Goal: Information Seeking & Learning: Learn about a topic

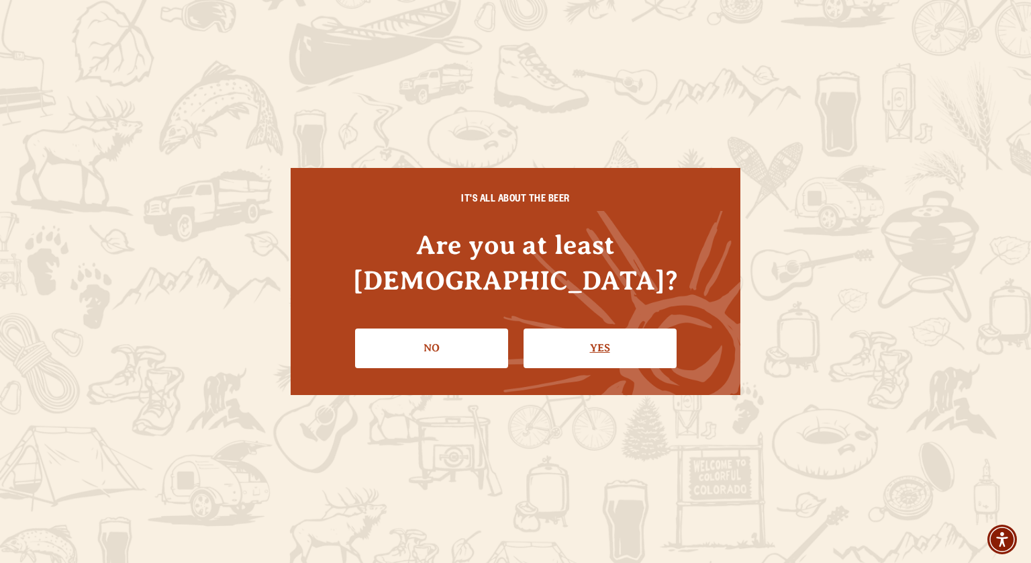
click at [577, 334] on link "Yes" at bounding box center [600, 347] width 153 height 39
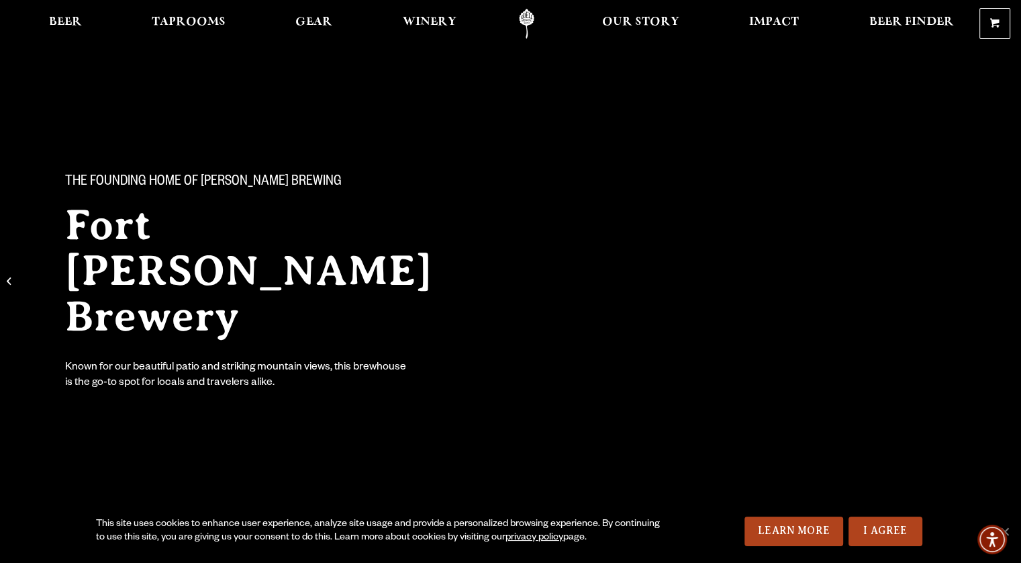
scroll to position [492, 0]
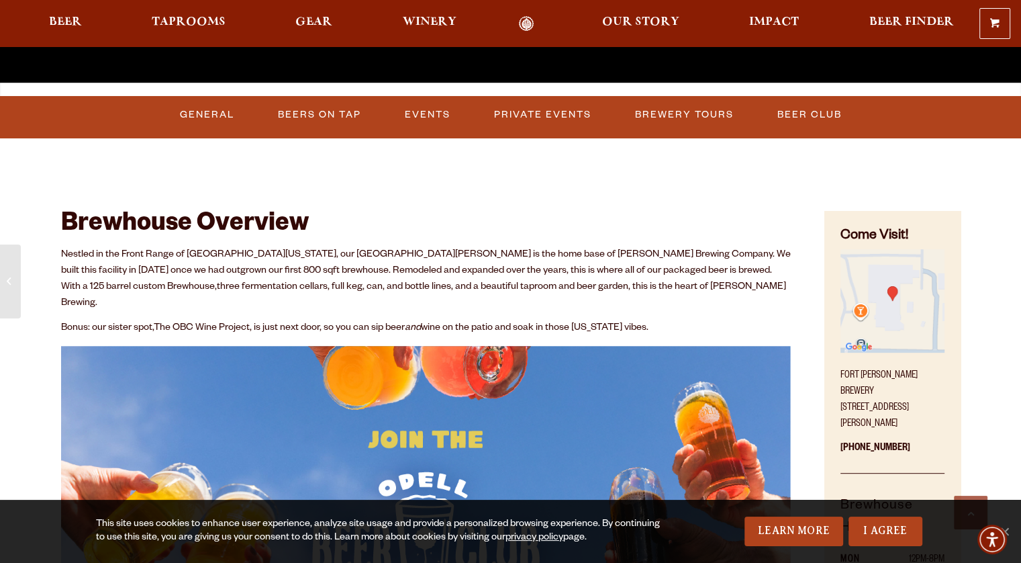
click at [463, 178] on div "Brewhouse Overview Nestled in the Front Range of Northern Colorado, our Fort Co…" at bounding box center [426, 521] width 730 height 697
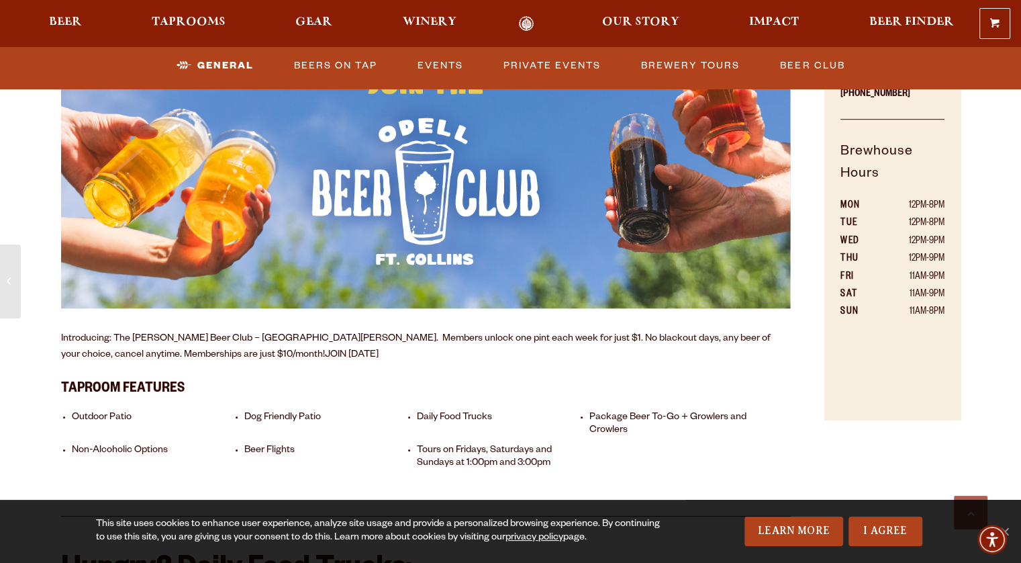
scroll to position [877, 0]
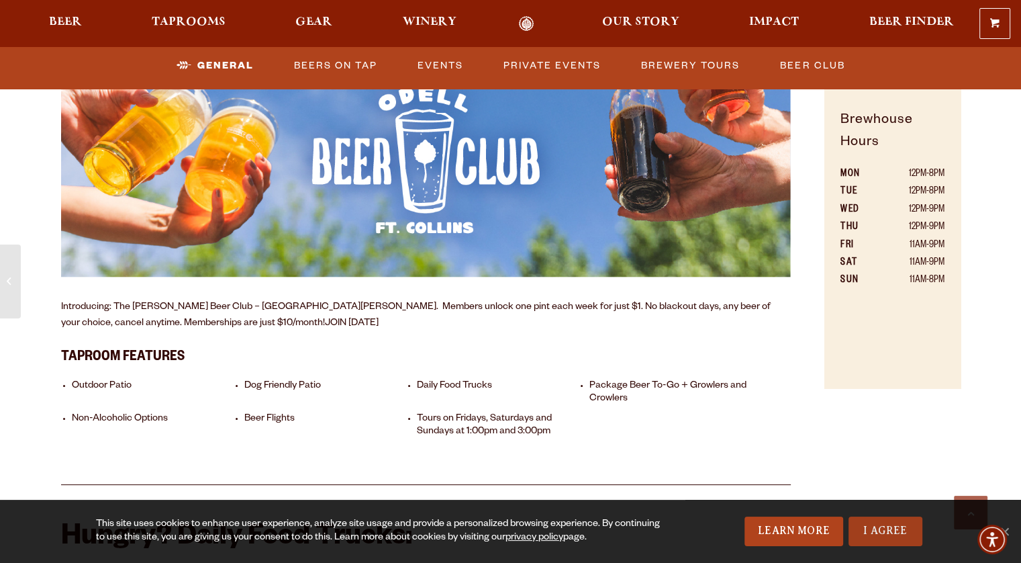
click at [885, 525] on link "I Agree" at bounding box center [886, 531] width 74 height 30
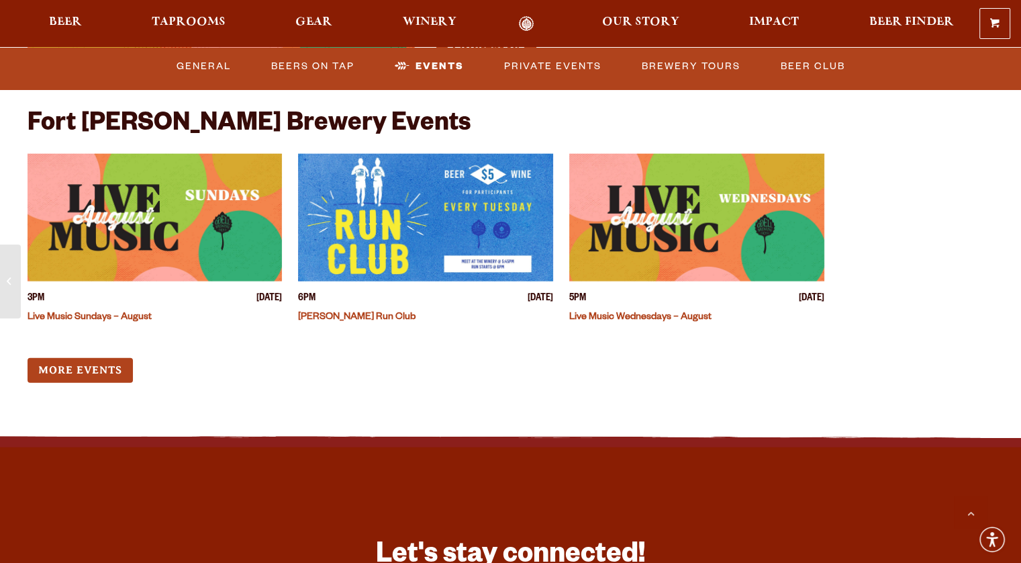
scroll to position [3275, 0]
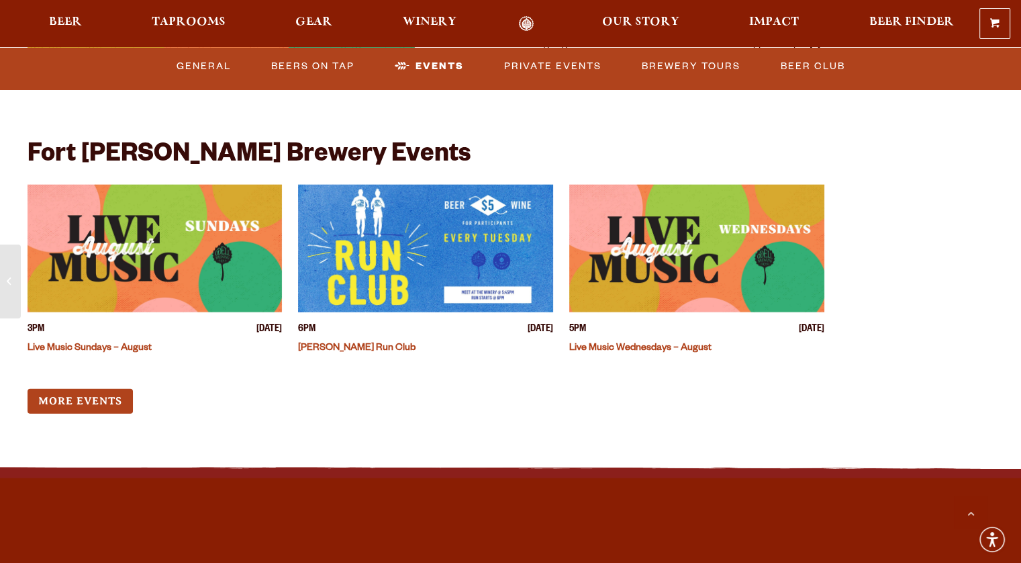
click at [173, 236] on img "View event details" at bounding box center [155, 249] width 255 height 128
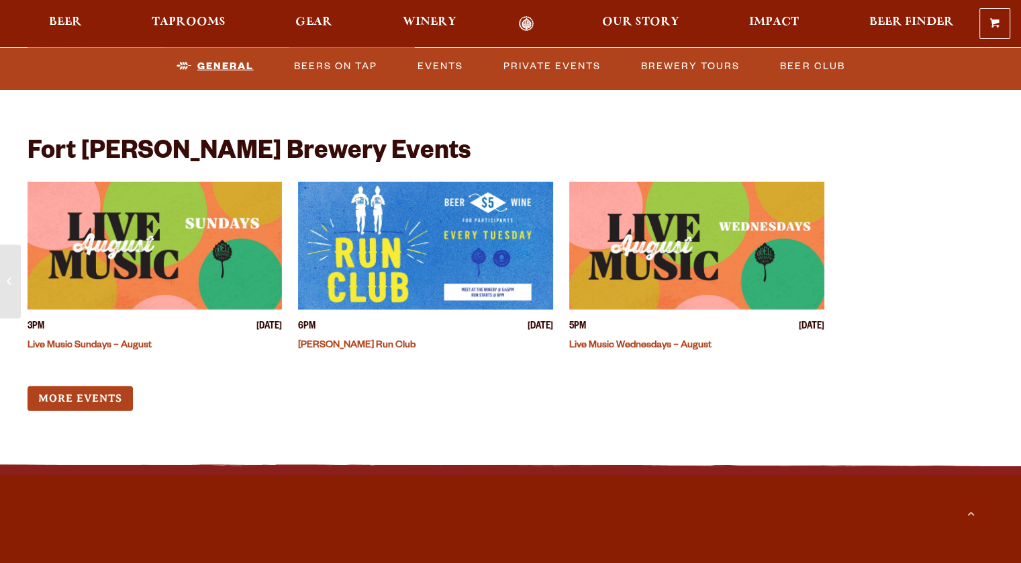
scroll to position [3275, 0]
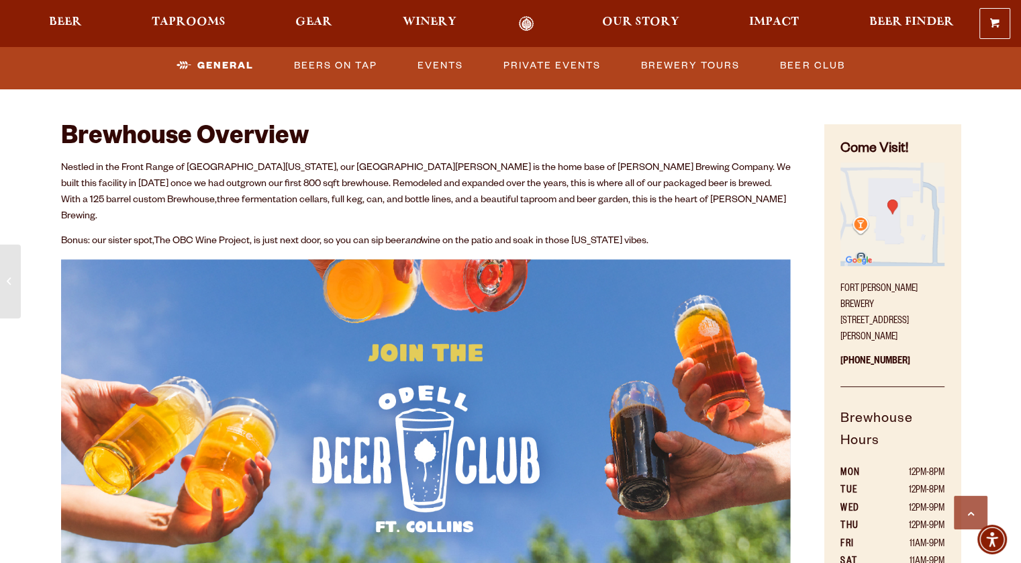
scroll to position [614, 0]
